Goal: Navigation & Orientation: Find specific page/section

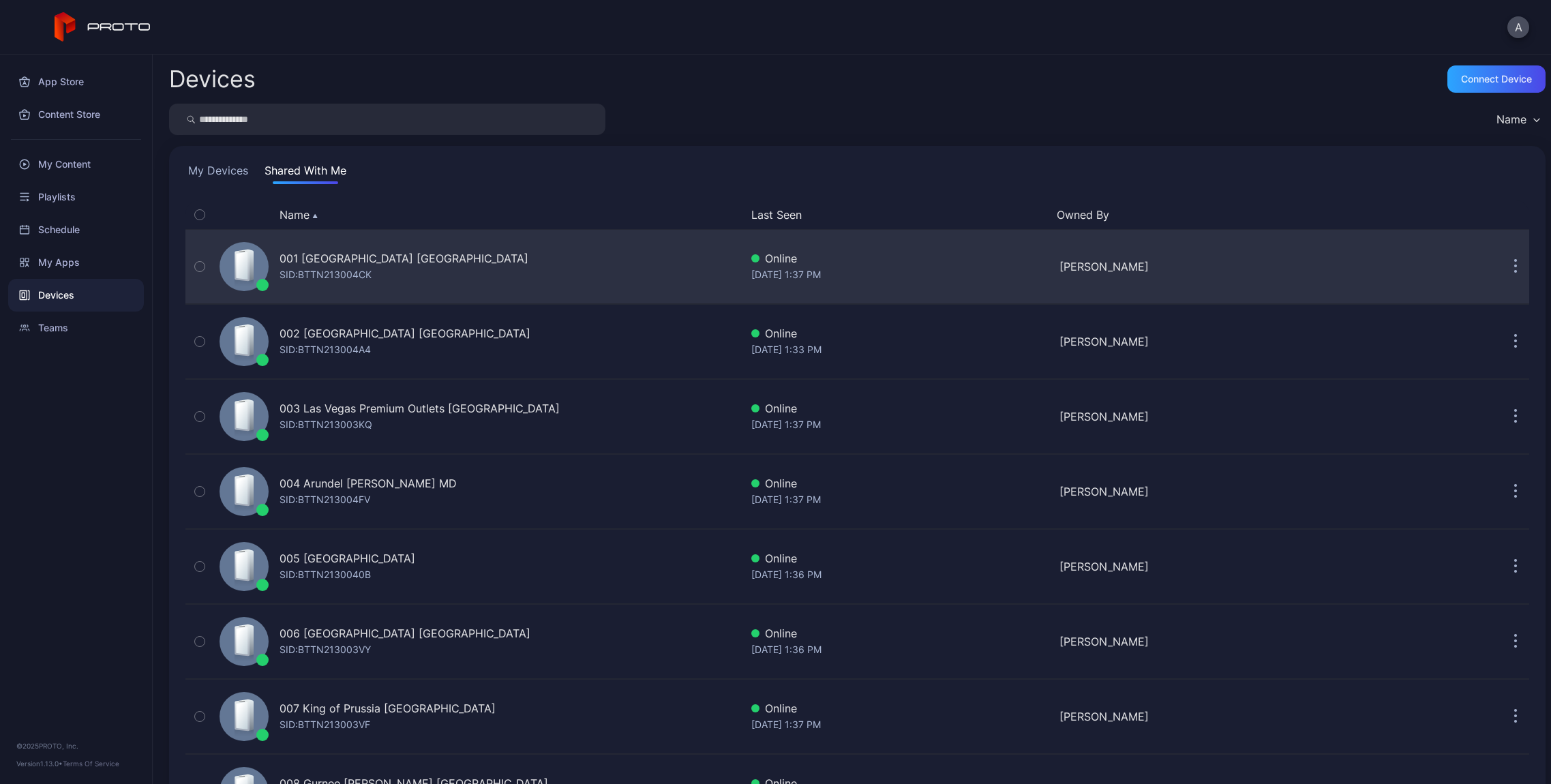
click at [1515, 261] on icon "button" at bounding box center [1516, 260] width 2 height 2
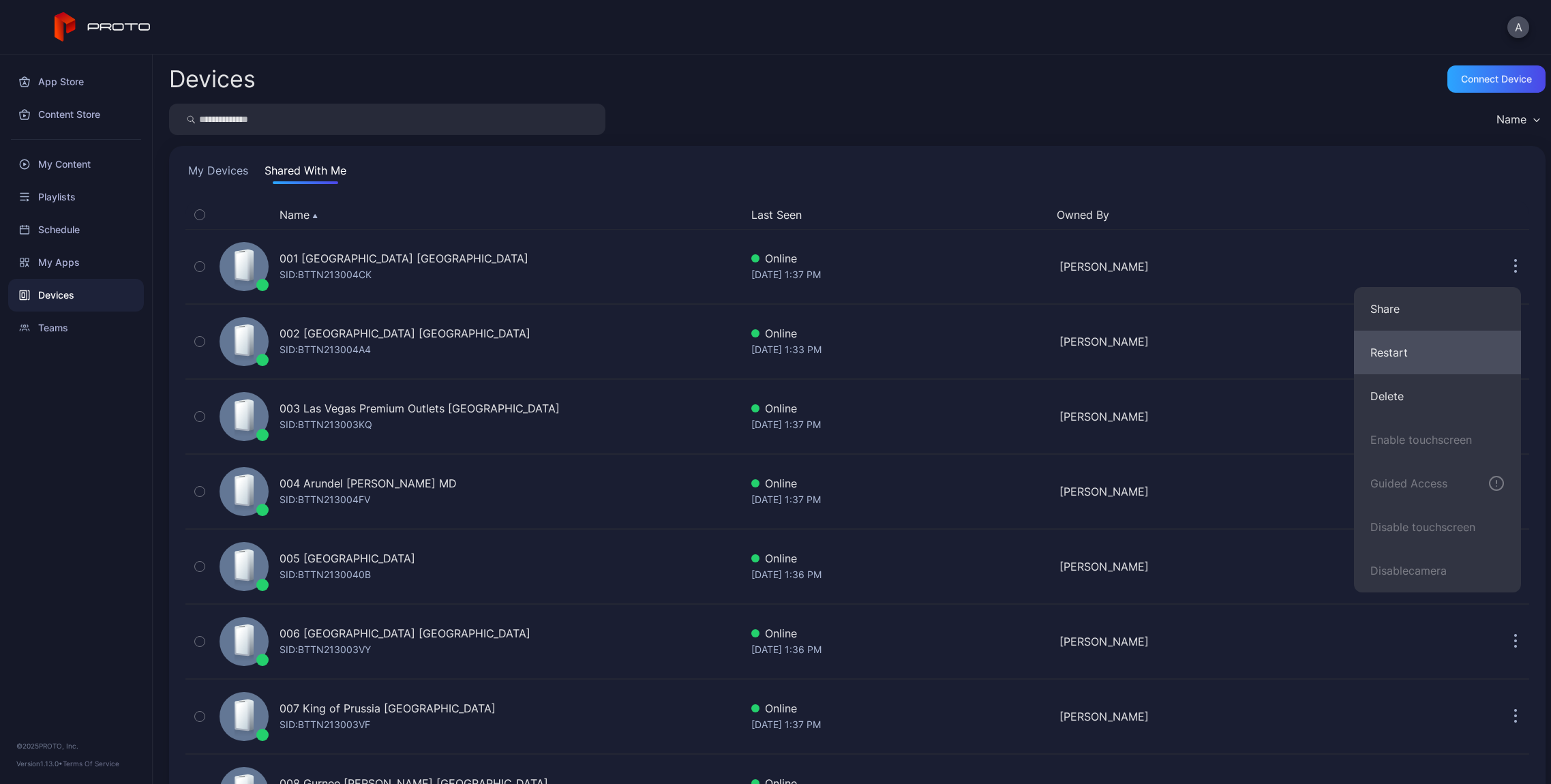
click at [1403, 354] on button "Restart" at bounding box center [1437, 352] width 167 height 44
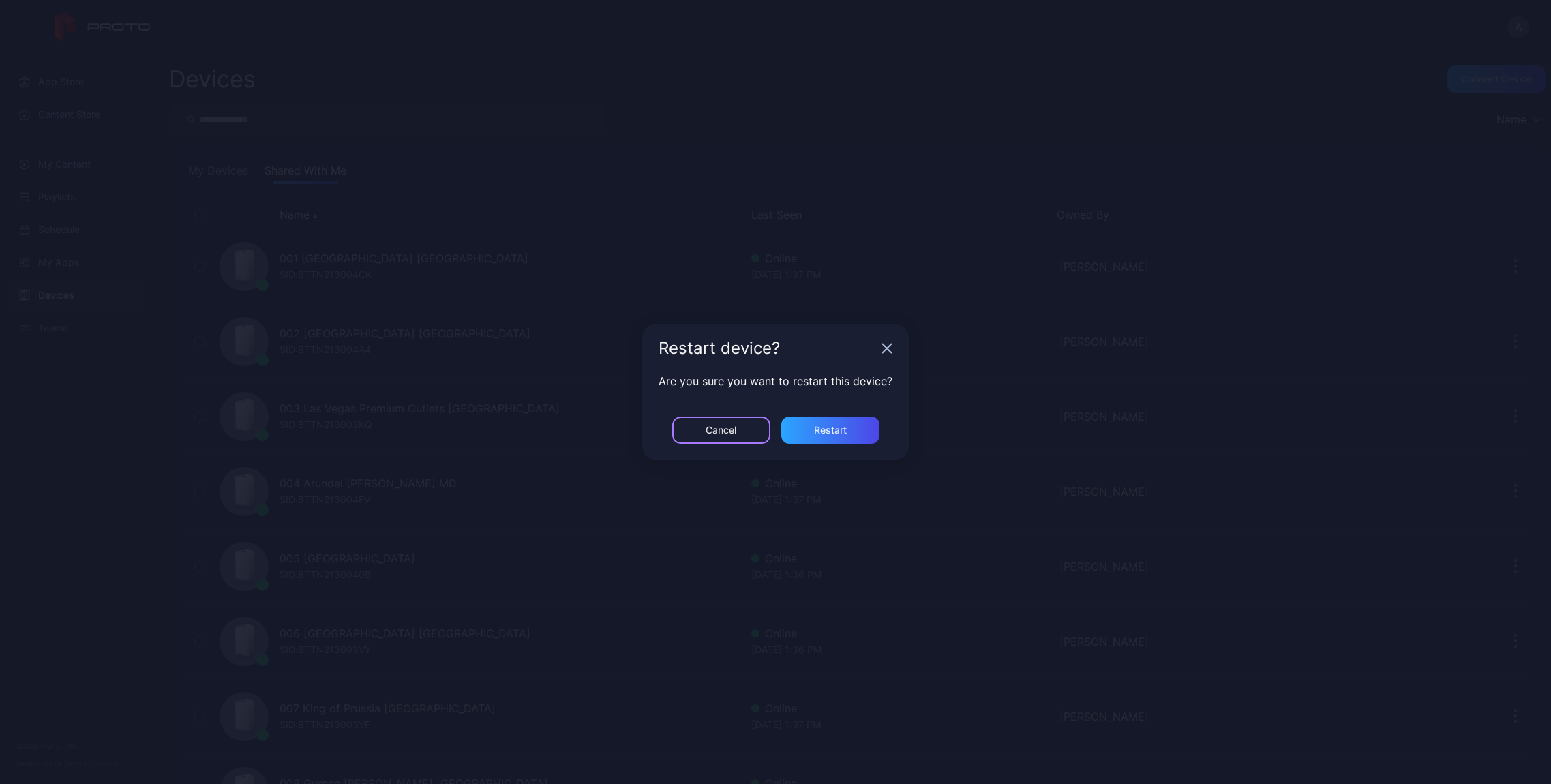
click at [736, 433] on div "Cancel" at bounding box center [720, 430] width 30 height 11
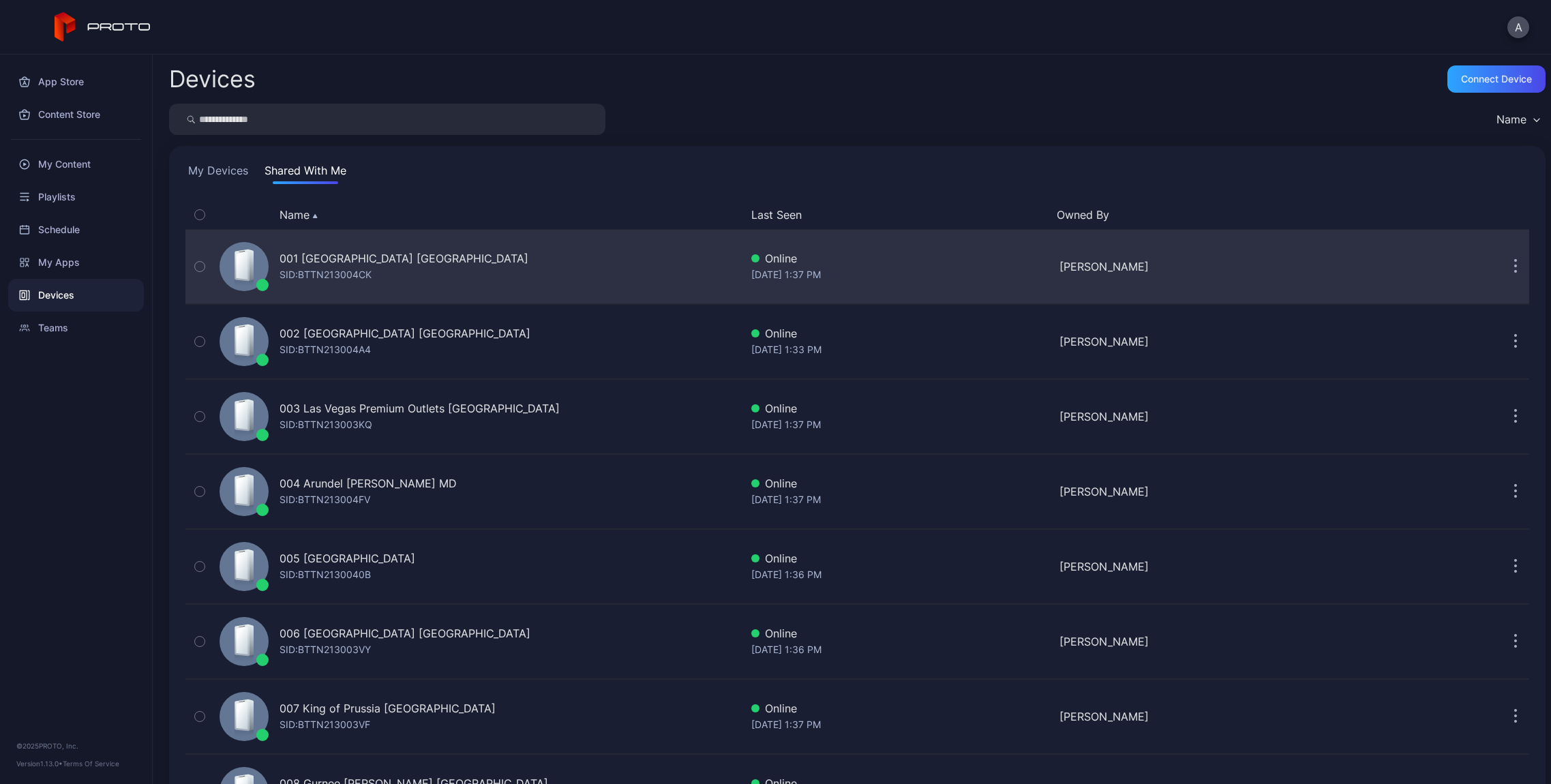
click at [513, 274] on div "001 Del Amo Fashion Center CA SID: BTTN213004CK" at bounding box center [477, 267] width 526 height 68
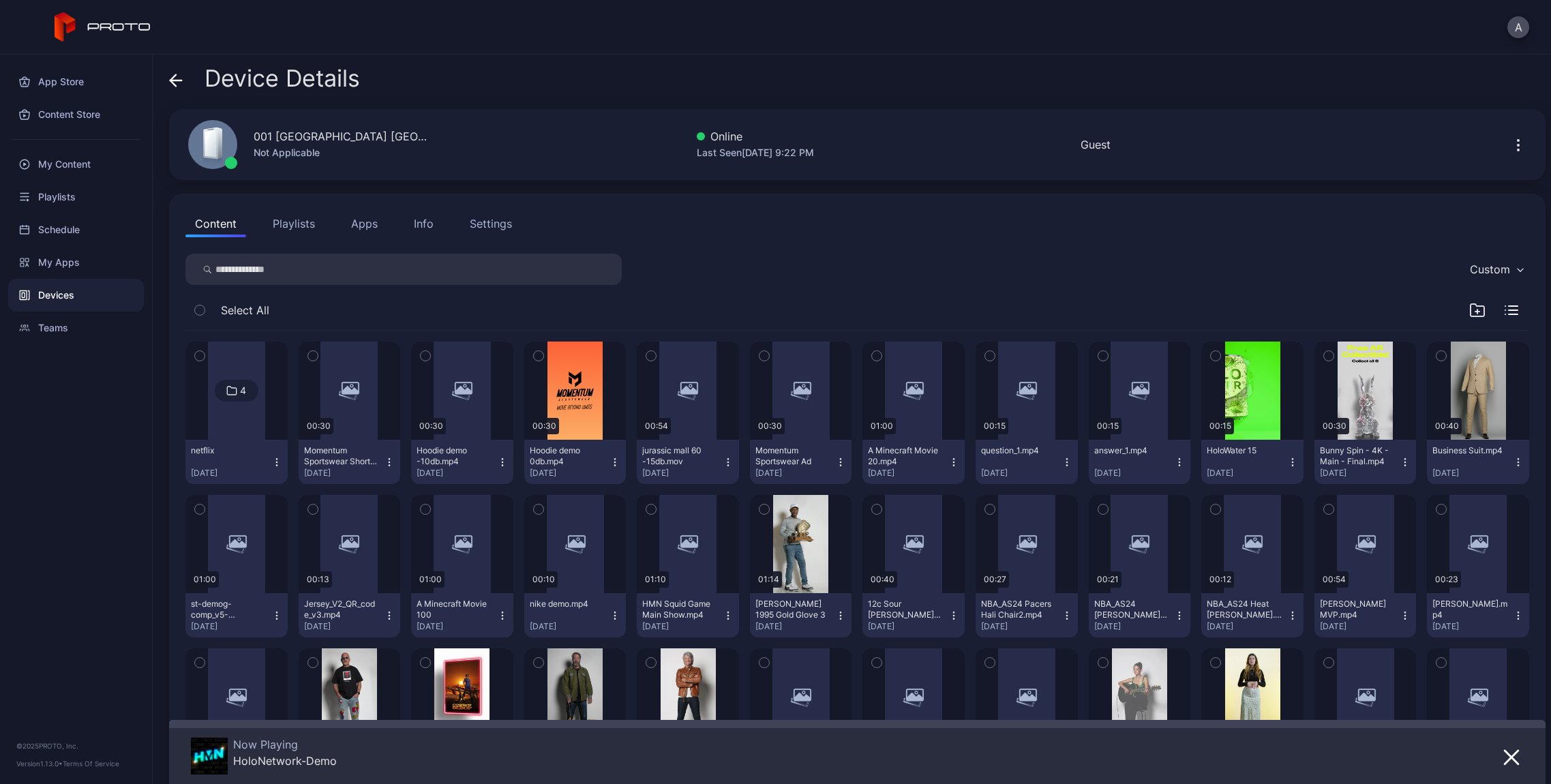
click at [370, 226] on button "Apps" at bounding box center [364, 223] width 45 height 27
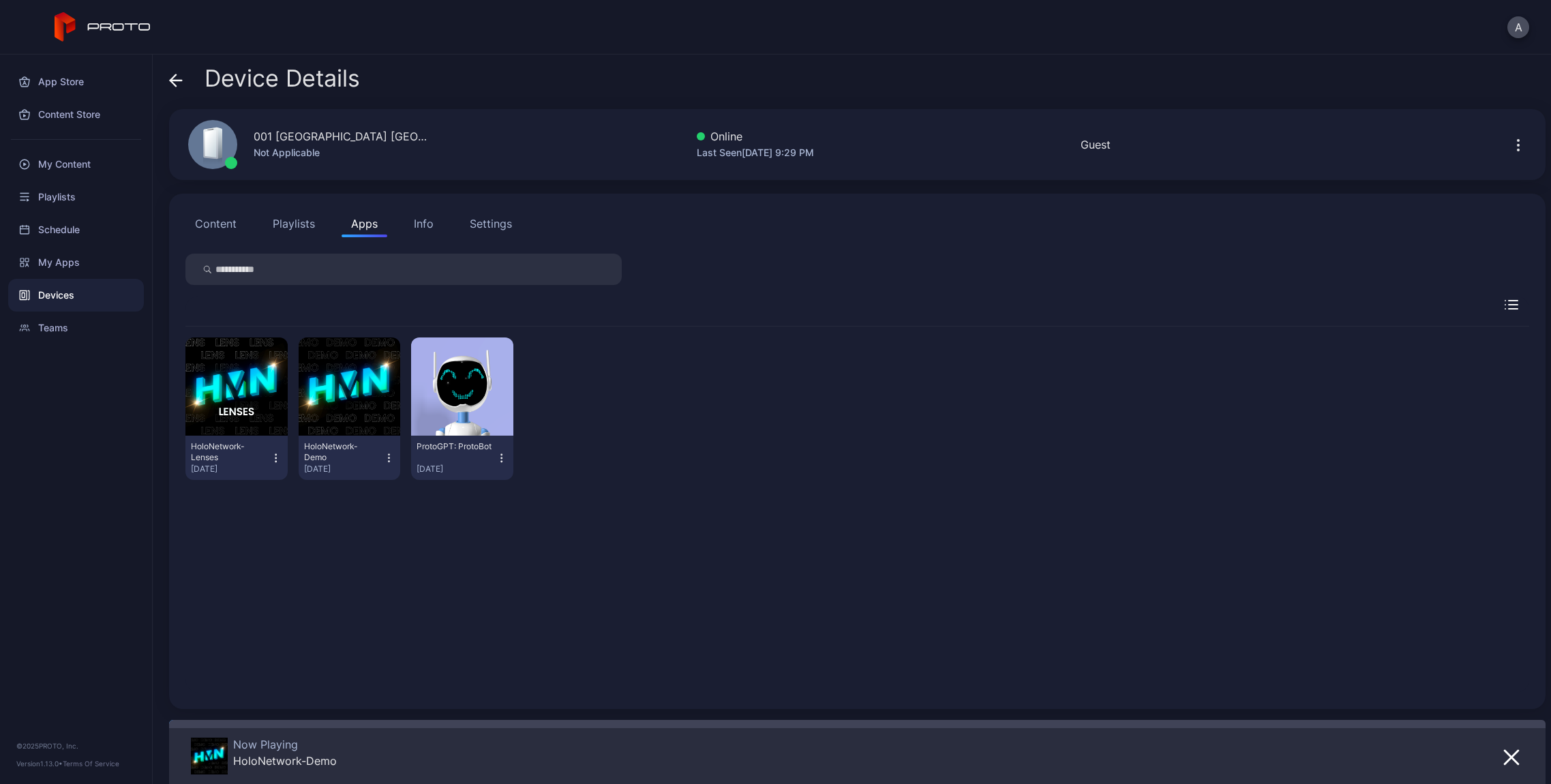
click at [488, 223] on div "Settings" at bounding box center [491, 224] width 42 height 16
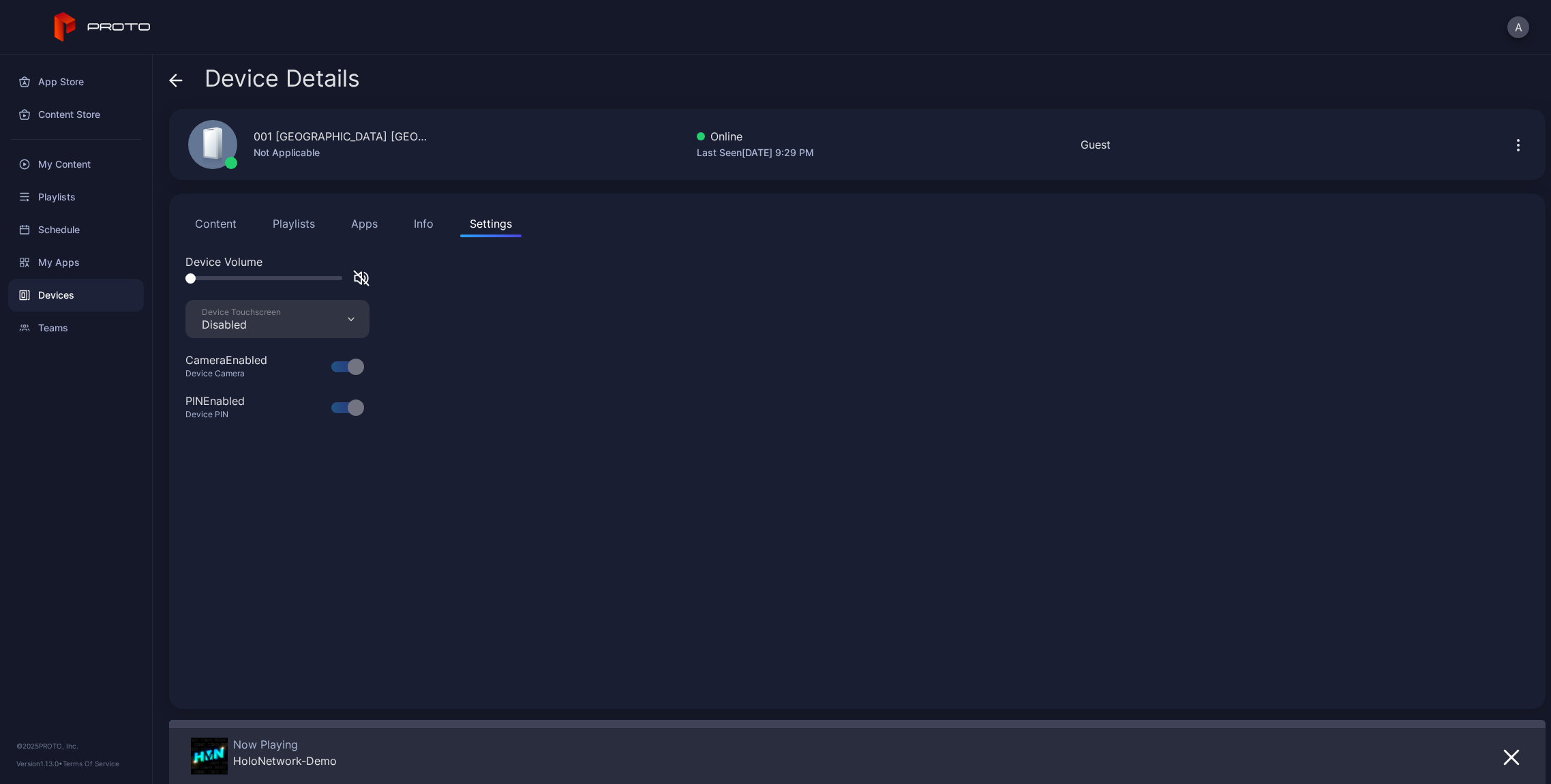
click at [415, 224] on div "Info" at bounding box center [424, 224] width 20 height 16
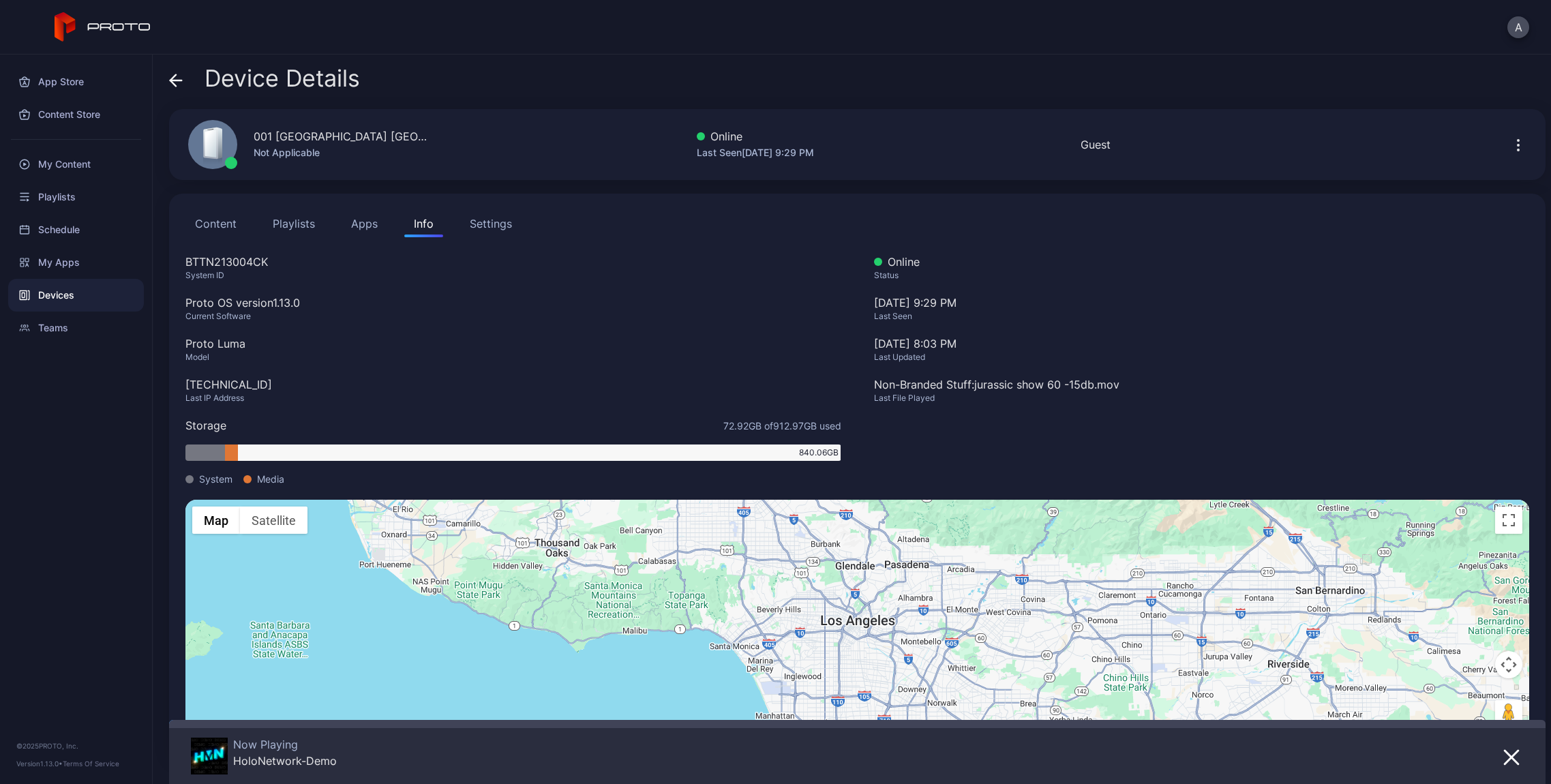
click at [360, 218] on button "Apps" at bounding box center [364, 223] width 45 height 27
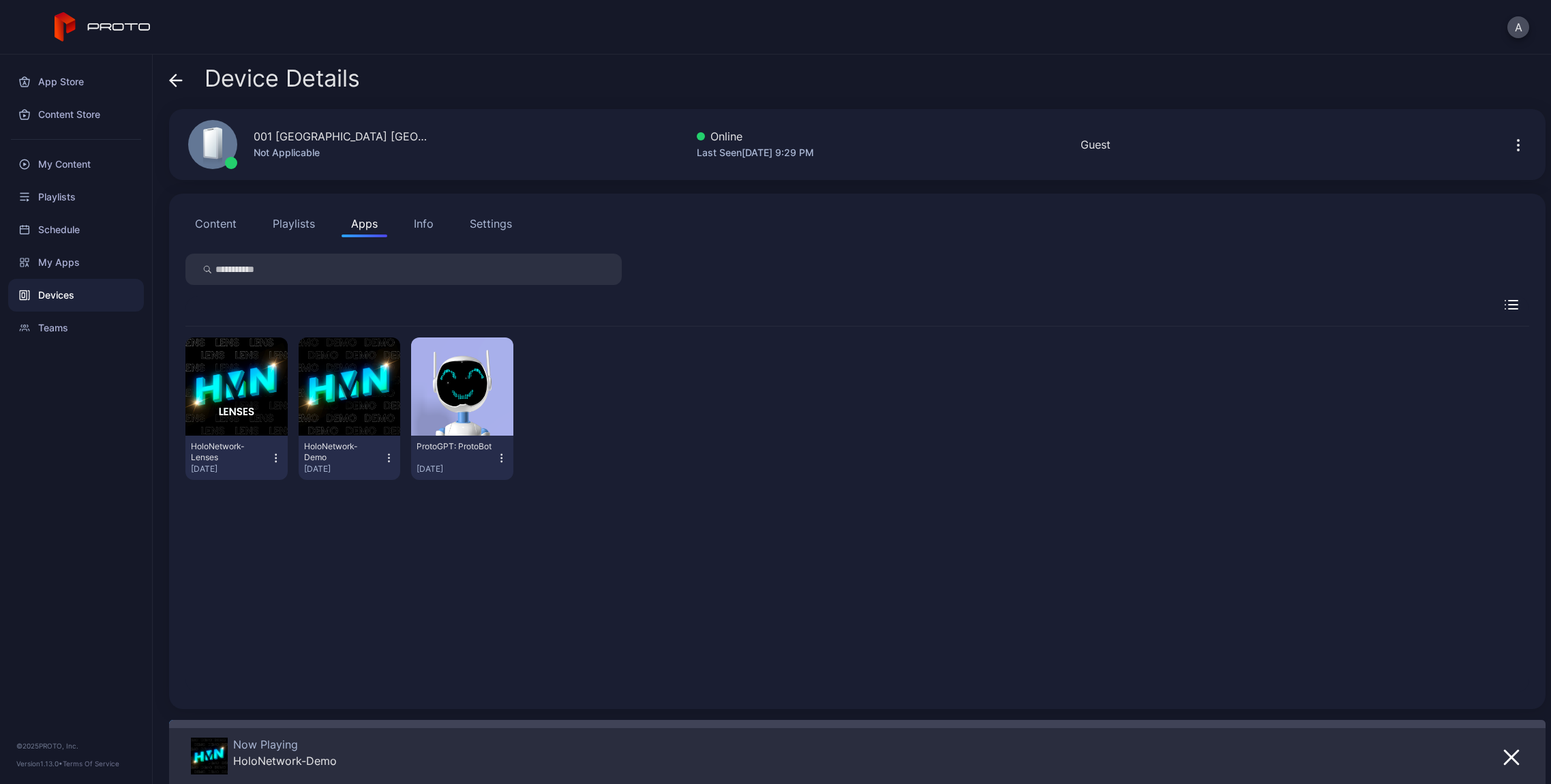
click at [267, 226] on button "Playlists" at bounding box center [294, 223] width 62 height 27
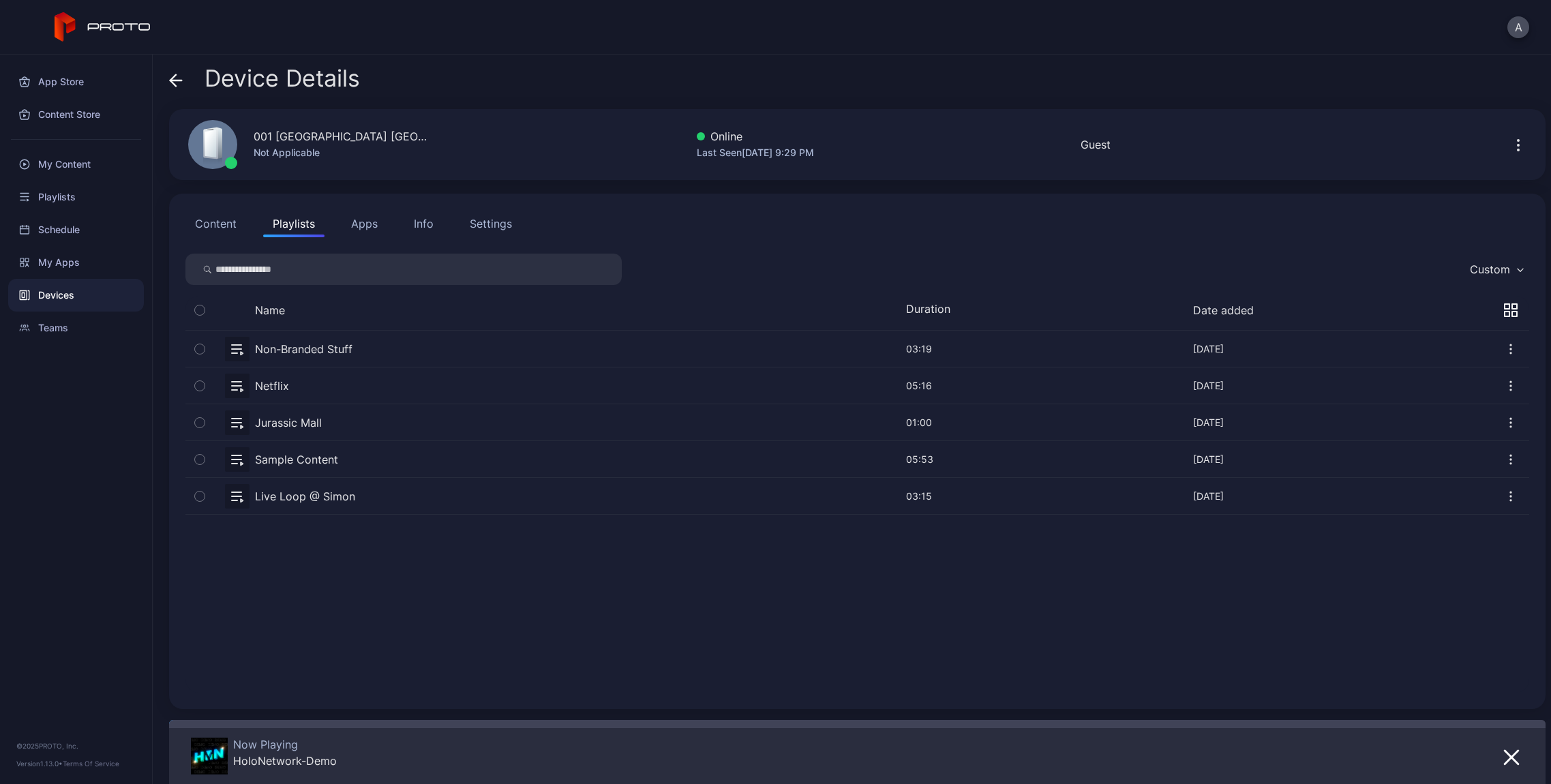
click at [193, 224] on button "Content" at bounding box center [216, 223] width 61 height 27
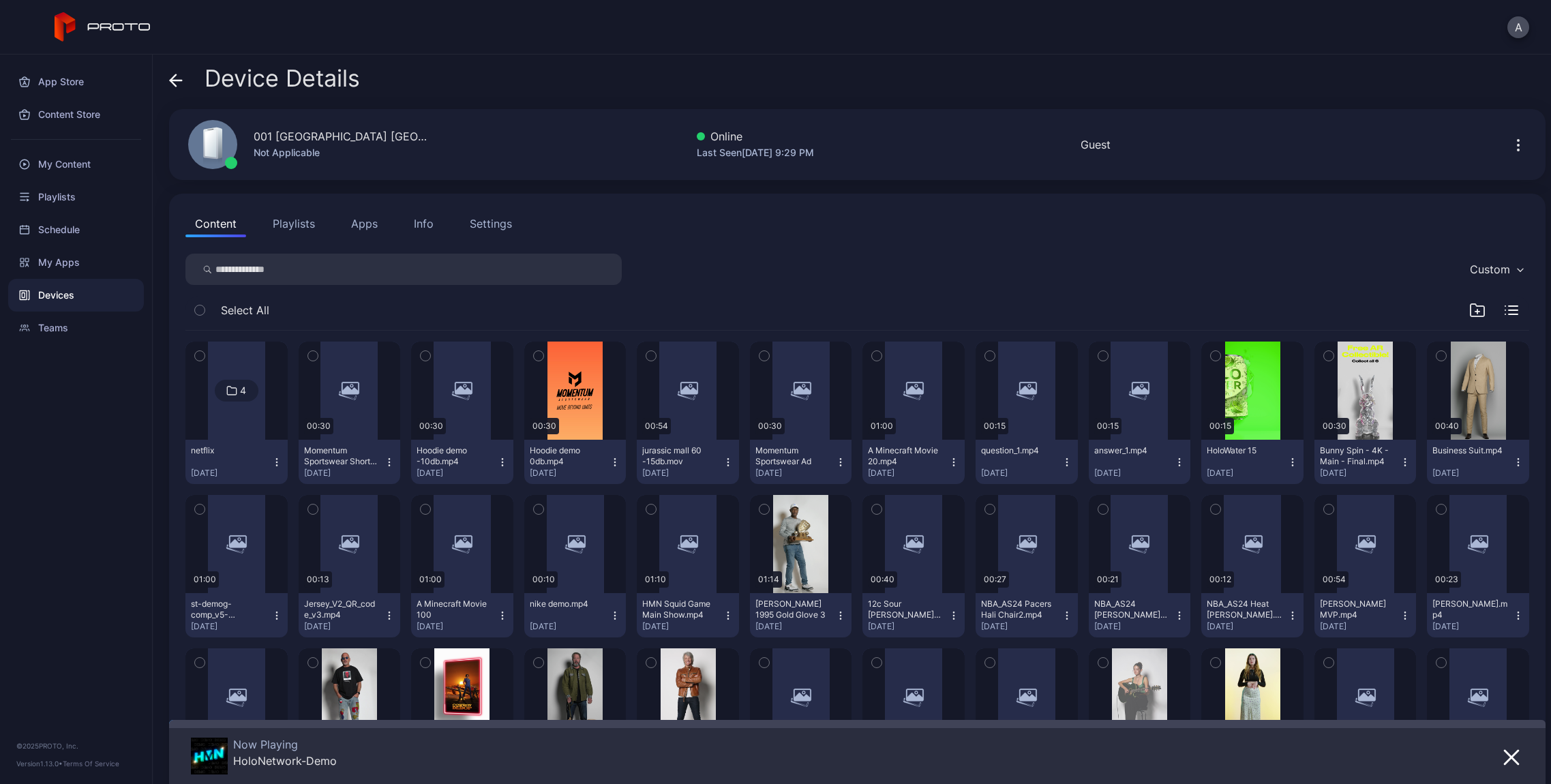
click at [431, 230] on div "Info" at bounding box center [424, 224] width 20 height 16
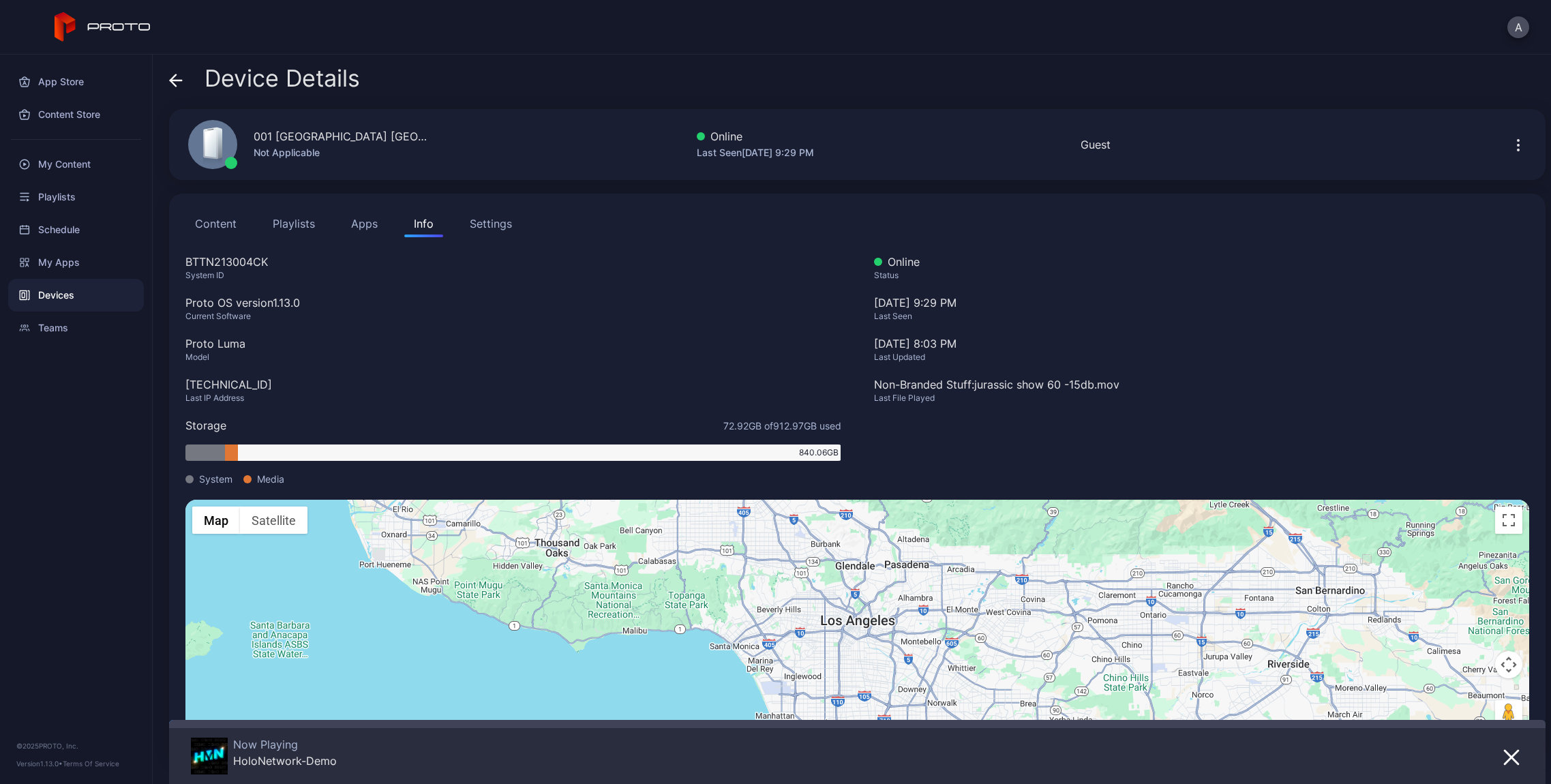
click at [1518, 149] on icon "button" at bounding box center [1518, 150] width 1 height 1
click at [1184, 114] on div "001 [GEOGRAPHIC_DATA] [GEOGRAPHIC_DATA] Not Applicable Online Last Seen [DATE] …" at bounding box center [857, 144] width 1377 height 71
click at [223, 223] on button "Content" at bounding box center [216, 223] width 61 height 27
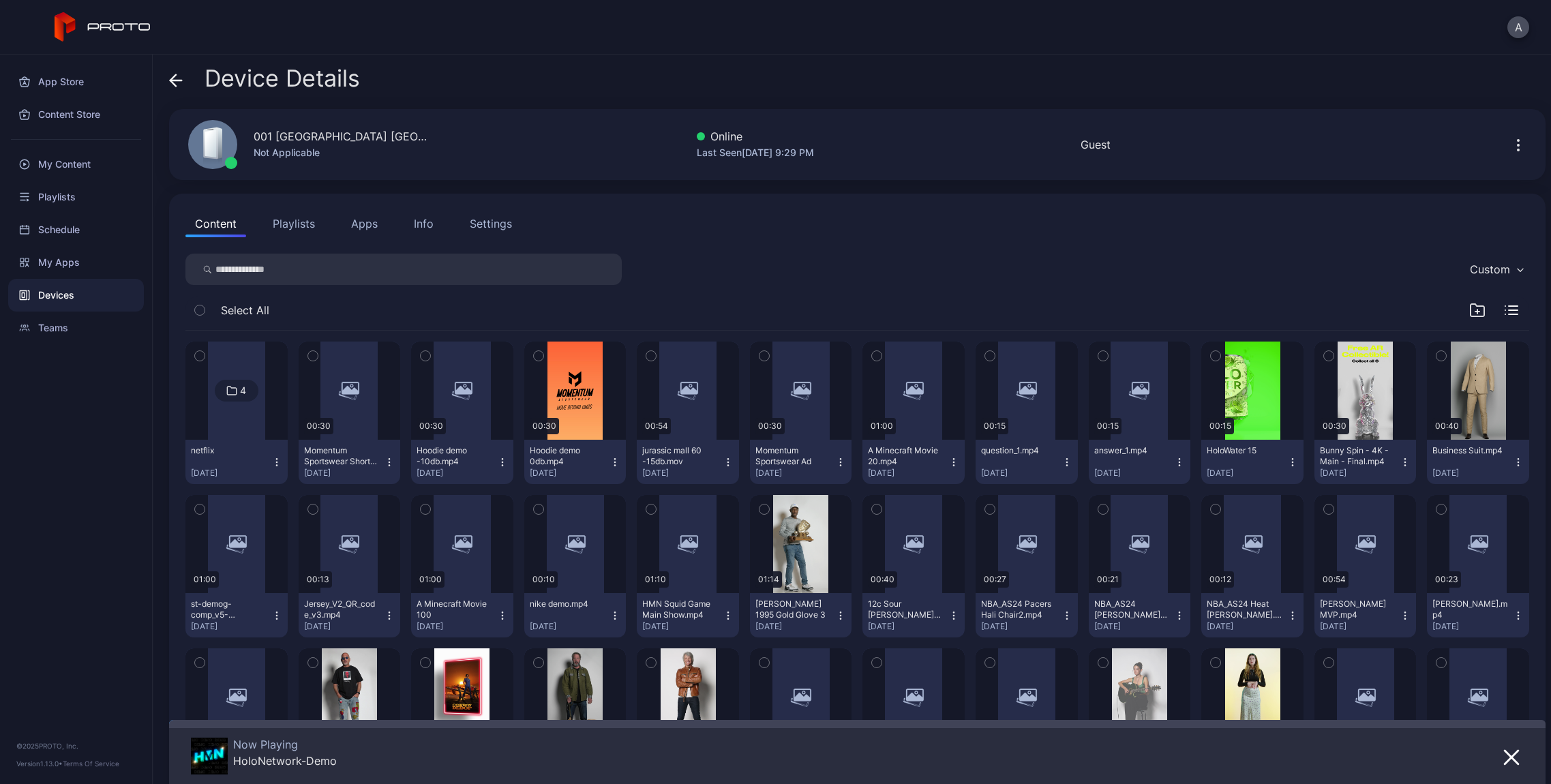
click at [290, 223] on button "Playlists" at bounding box center [294, 223] width 62 height 27
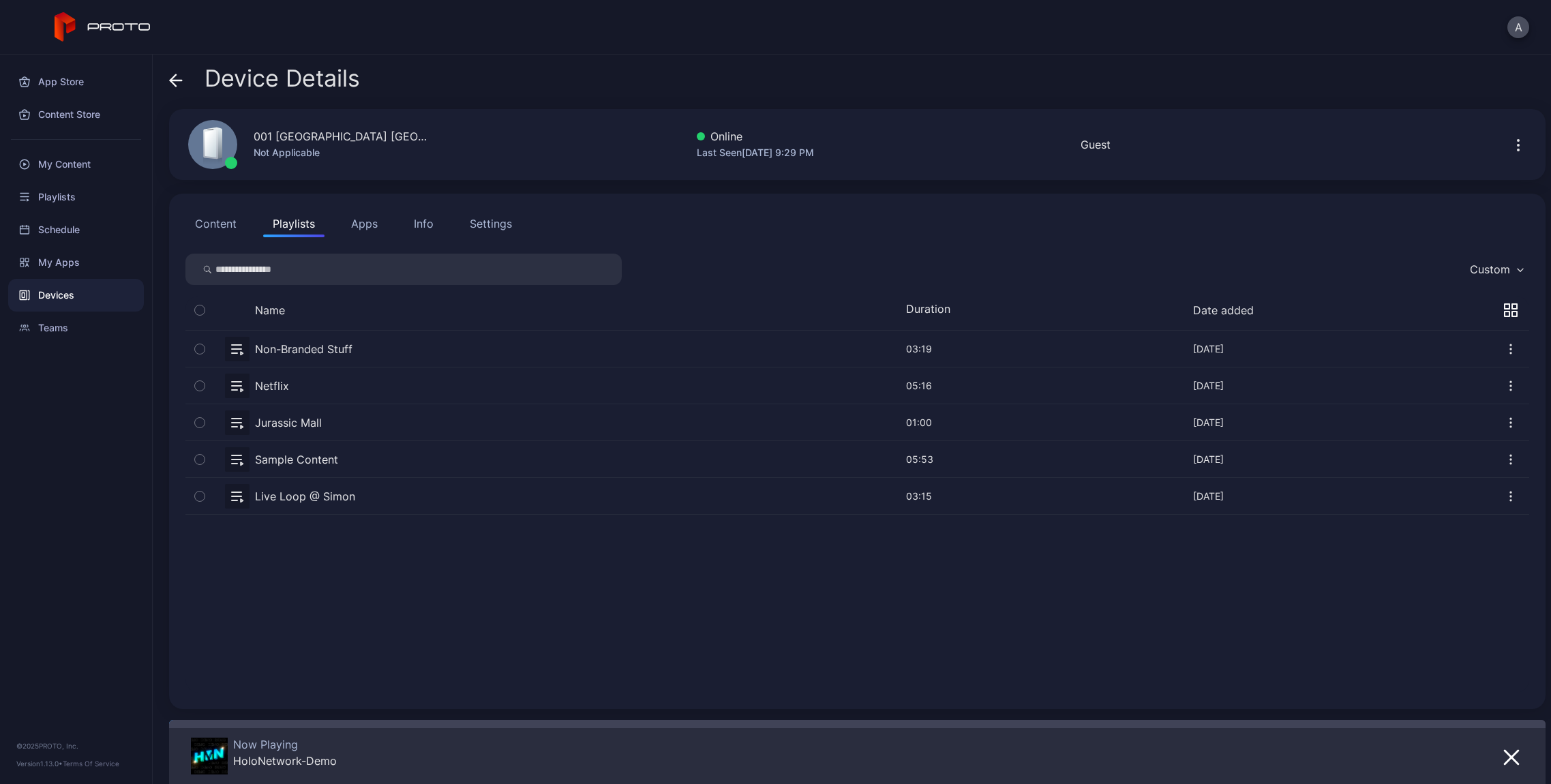
click at [370, 225] on button "Apps" at bounding box center [364, 223] width 45 height 27
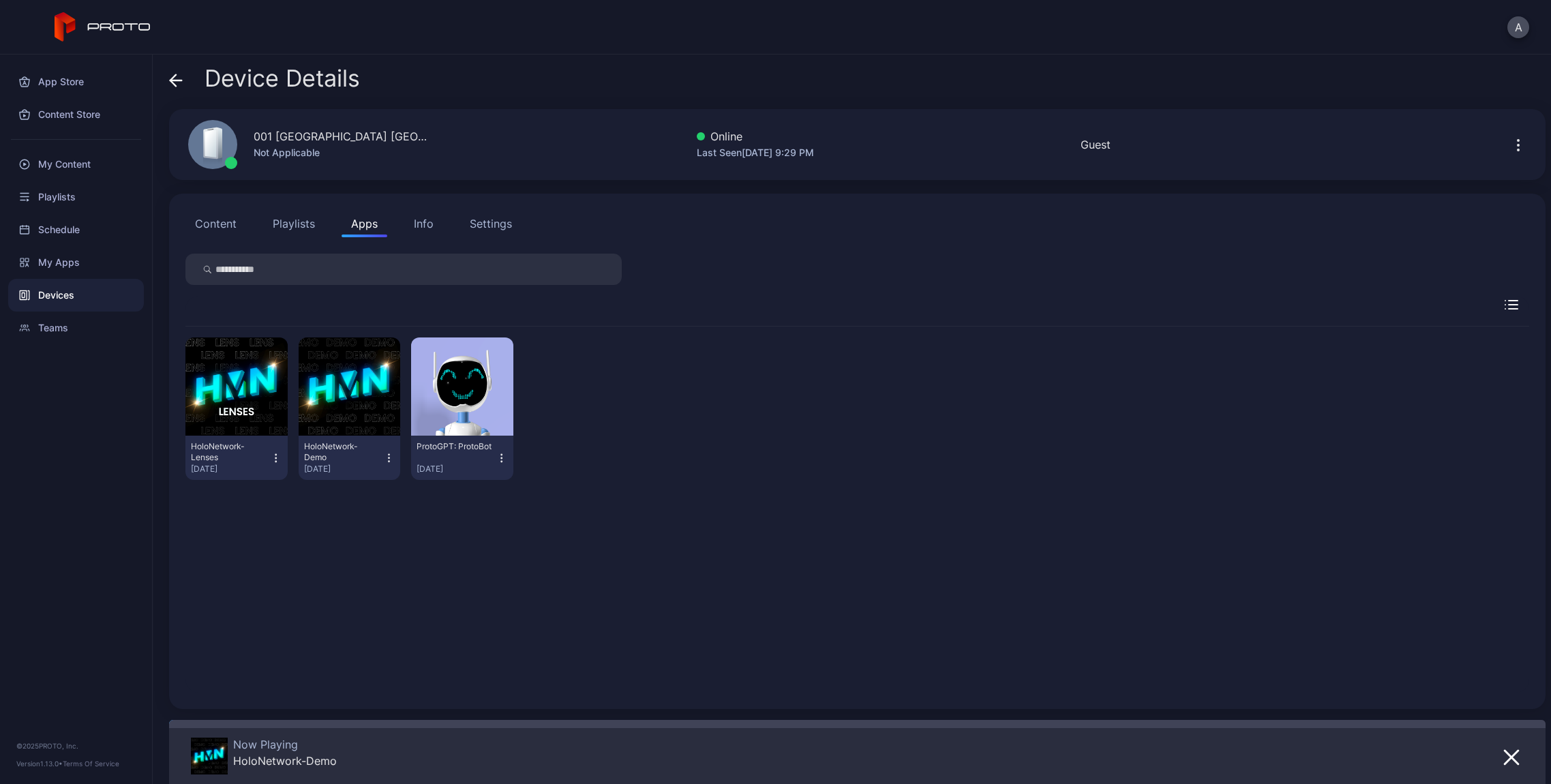
click at [425, 228] on div "Info" at bounding box center [424, 224] width 20 height 16
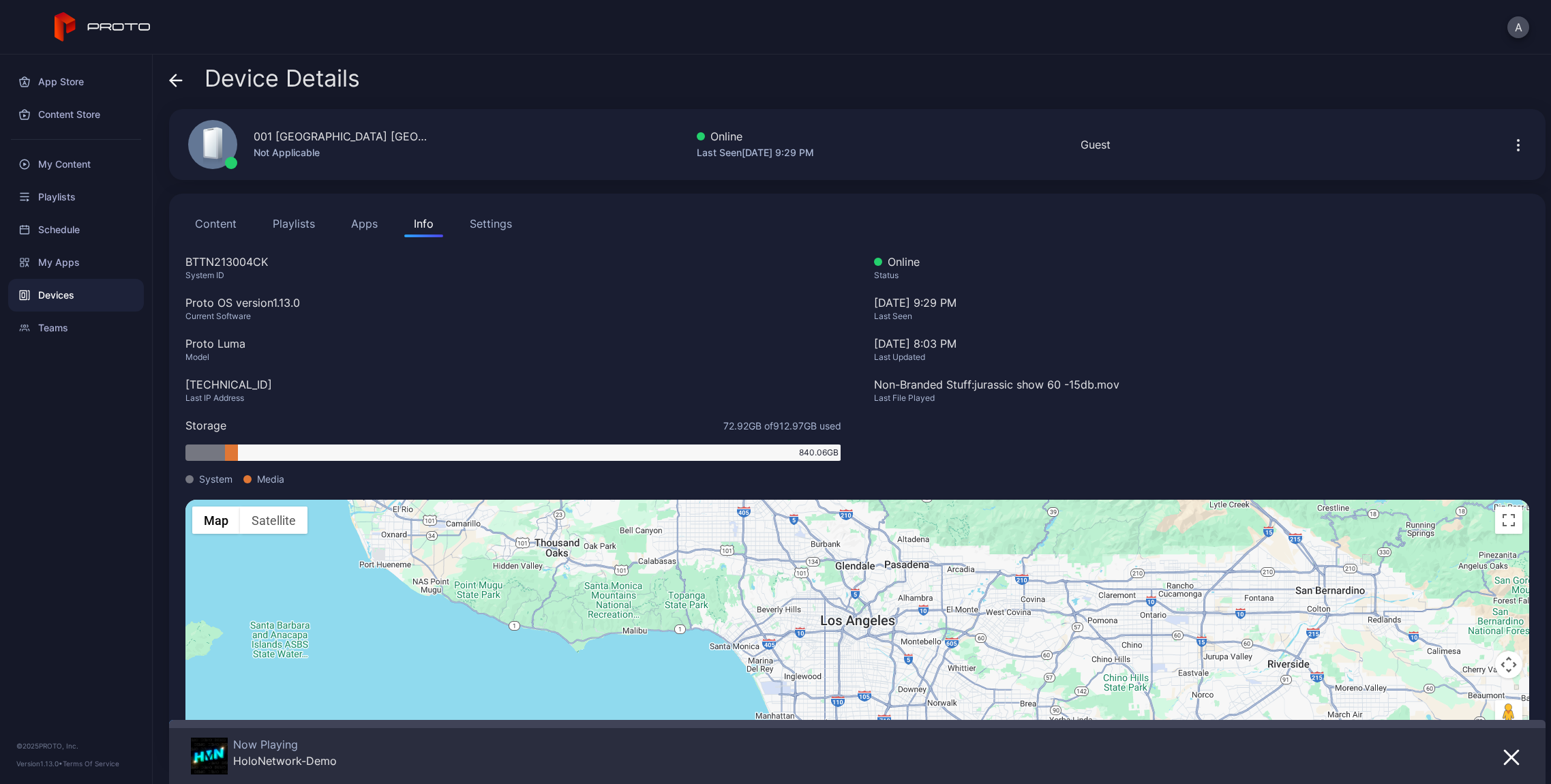
click at [181, 83] on icon at bounding box center [175, 80] width 13 height 13
